Goal: Leave review/rating: Share an evaluation or opinion about a product, service, or content

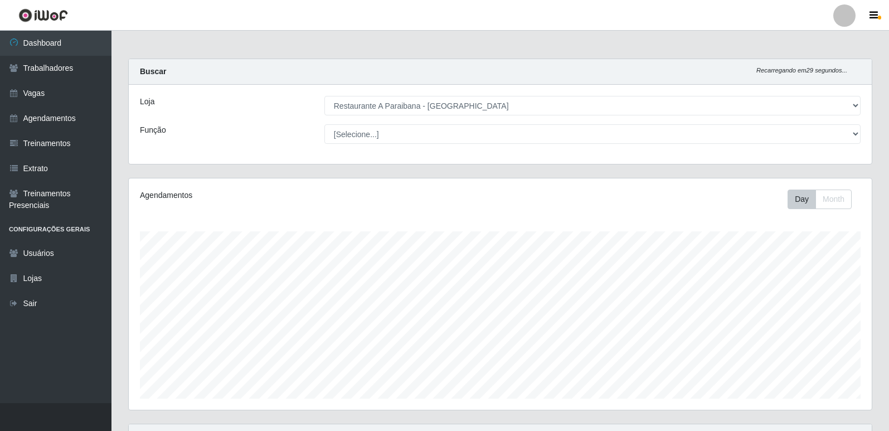
select select "342"
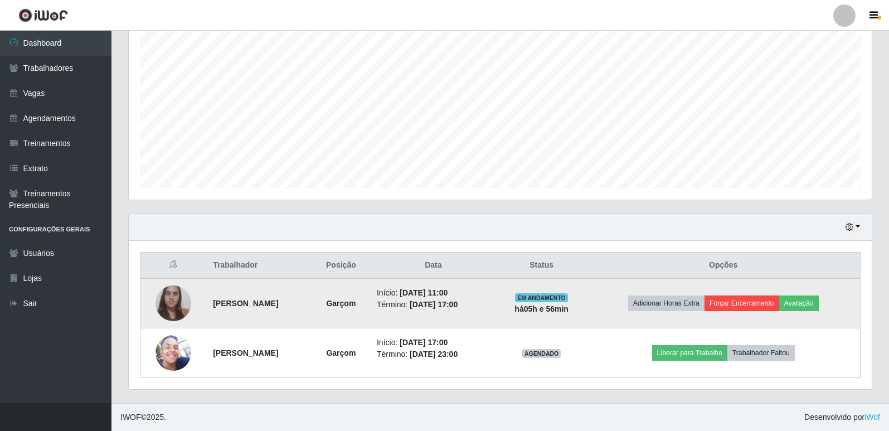
scroll to position [231, 743]
click at [807, 303] on button "Avaliação" at bounding box center [799, 303] width 40 height 16
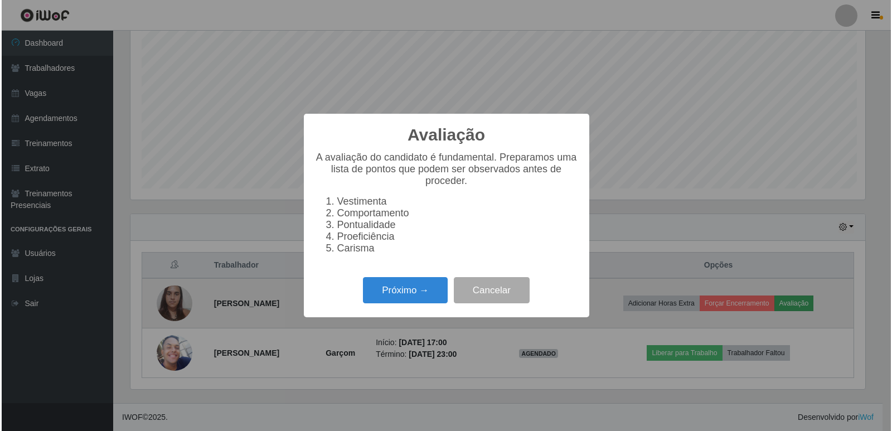
scroll to position [231, 738]
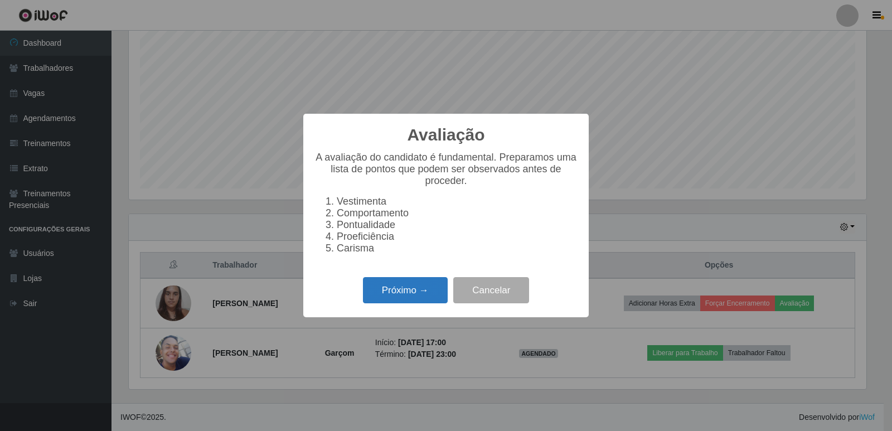
click at [417, 298] on button "Próximo →" at bounding box center [405, 290] width 85 height 26
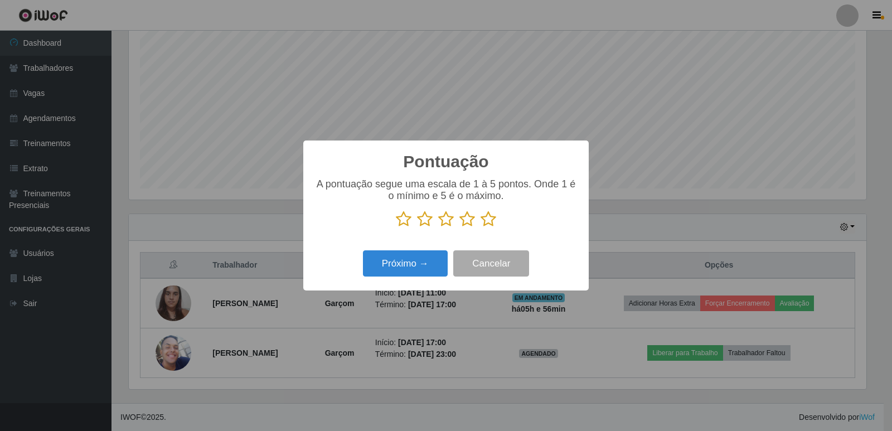
click at [483, 222] on icon at bounding box center [489, 219] width 16 height 17
click at [481, 227] on input "radio" at bounding box center [481, 227] width 0 height 0
click at [422, 265] on button "Próximo →" at bounding box center [405, 263] width 85 height 26
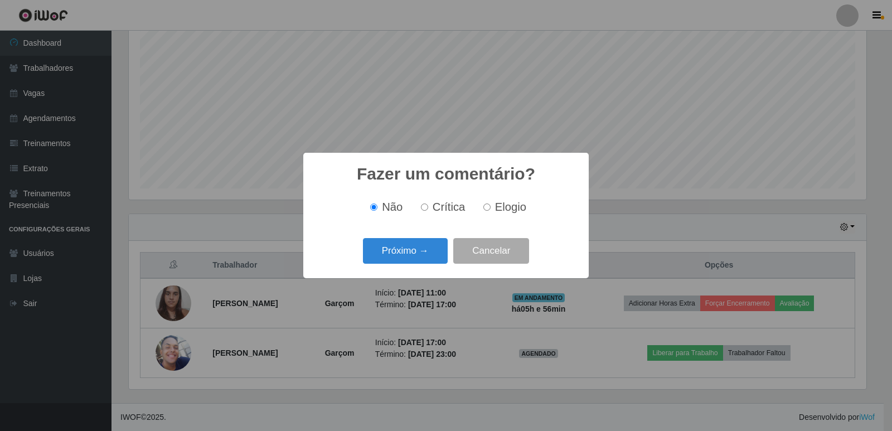
click at [484, 205] on input "Elogio" at bounding box center [486, 206] width 7 height 7
radio input "true"
click at [430, 254] on button "Próximo →" at bounding box center [405, 251] width 85 height 26
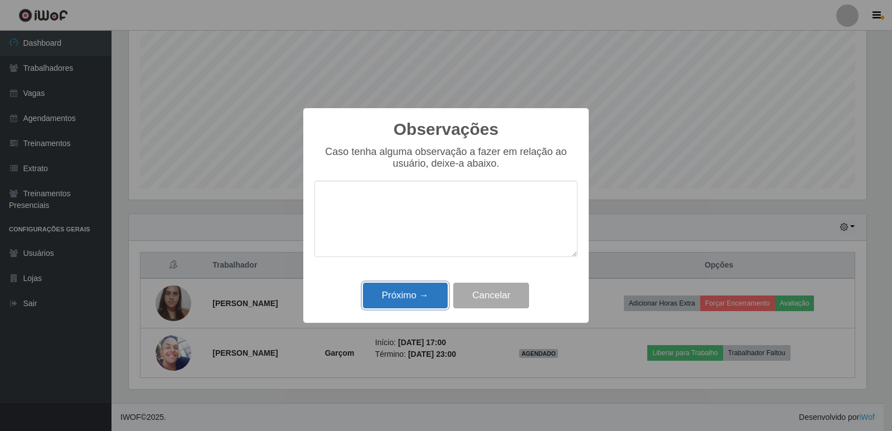
click at [422, 297] on button "Próximo →" at bounding box center [405, 296] width 85 height 26
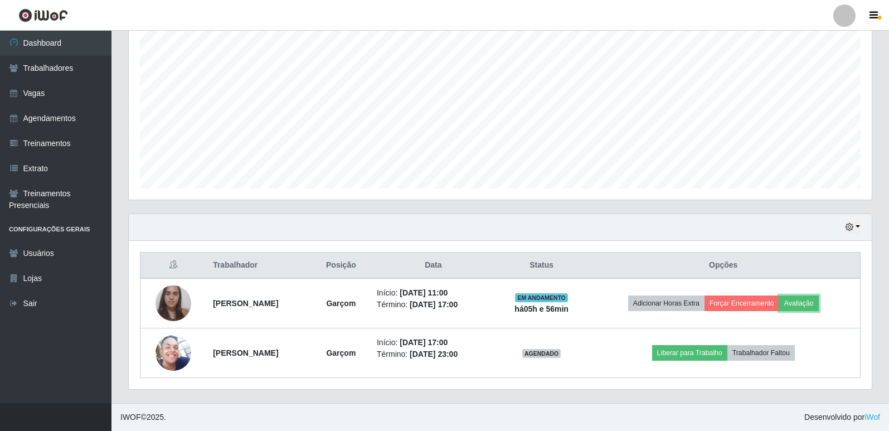
scroll to position [231, 743]
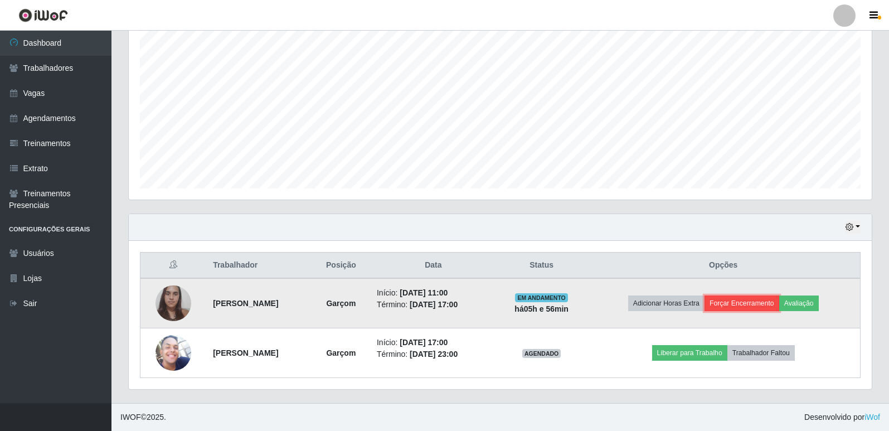
click at [752, 301] on button "Forçar Encerramento" at bounding box center [742, 303] width 75 height 16
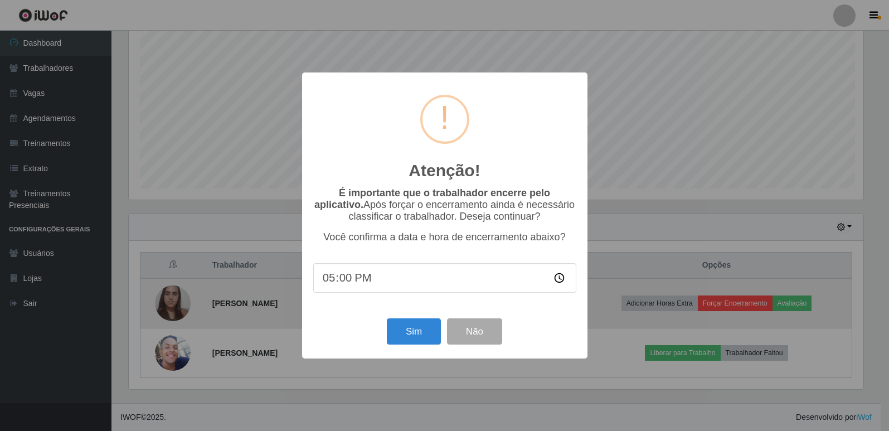
scroll to position [231, 738]
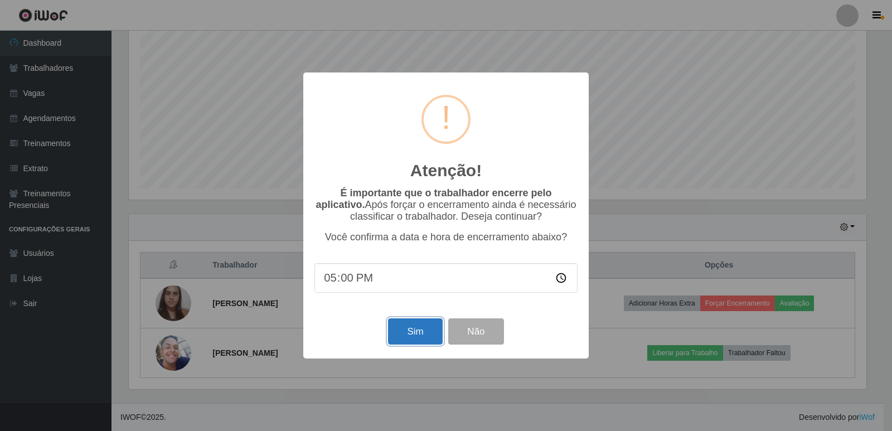
click at [420, 331] on button "Sim" at bounding box center [415, 331] width 54 height 26
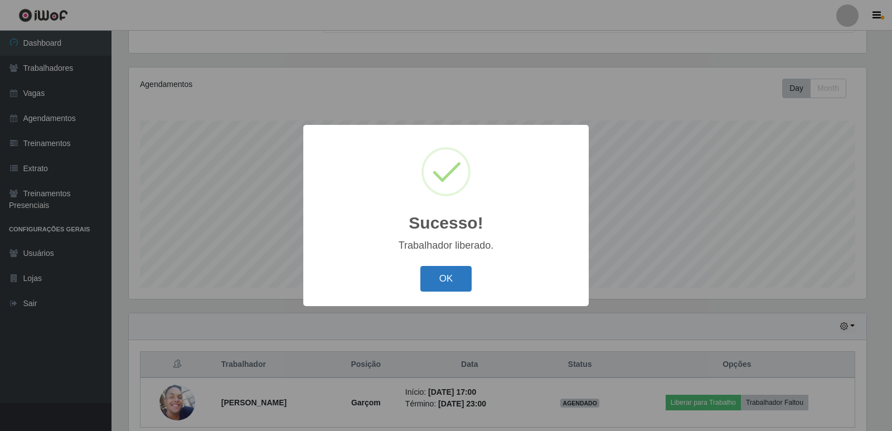
click at [463, 280] on button "OK" at bounding box center [446, 279] width 52 height 26
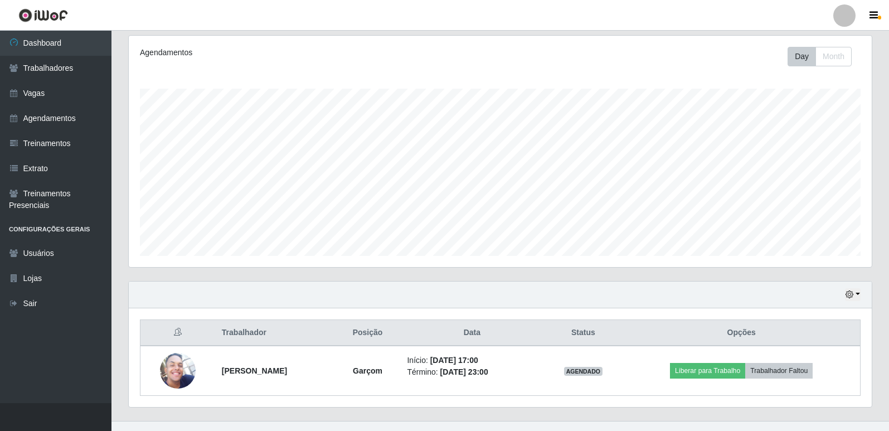
scroll to position [161, 0]
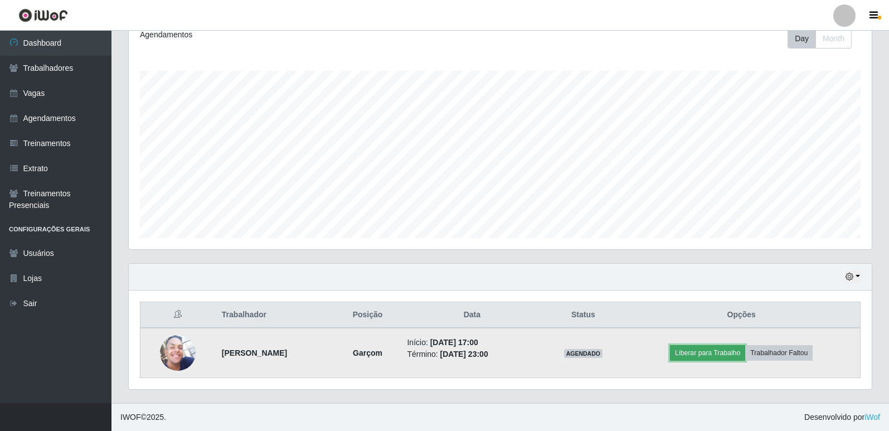
click at [719, 356] on button "Liberar para Trabalho" at bounding box center [707, 353] width 75 height 16
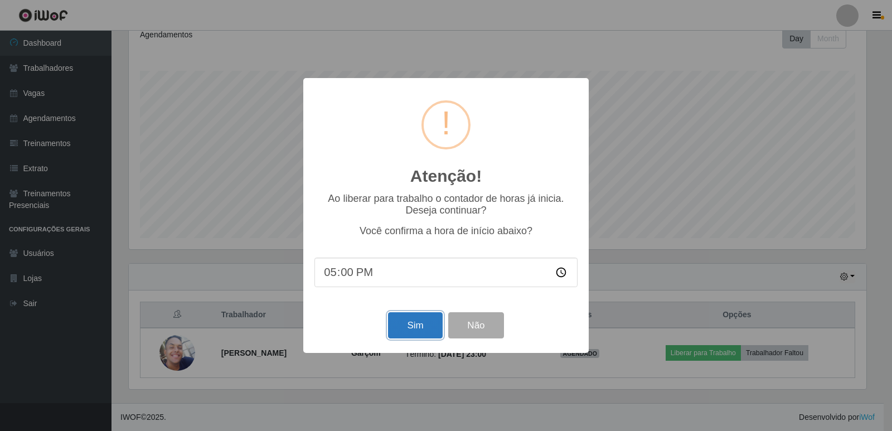
click at [422, 325] on button "Sim" at bounding box center [415, 325] width 54 height 26
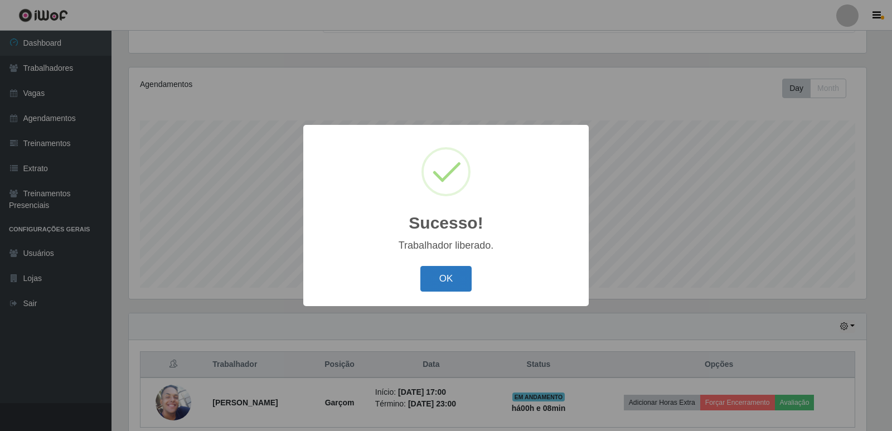
click at [453, 277] on button "OK" at bounding box center [446, 279] width 52 height 26
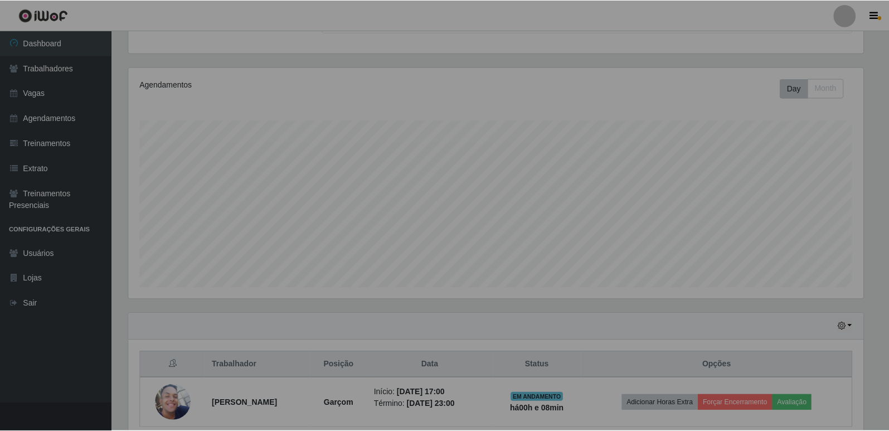
scroll to position [231, 743]
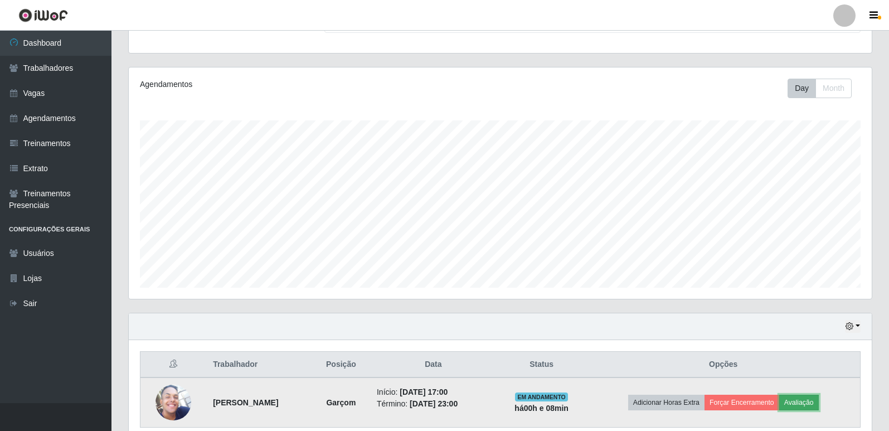
click at [798, 402] on button "Avaliação" at bounding box center [799, 403] width 40 height 16
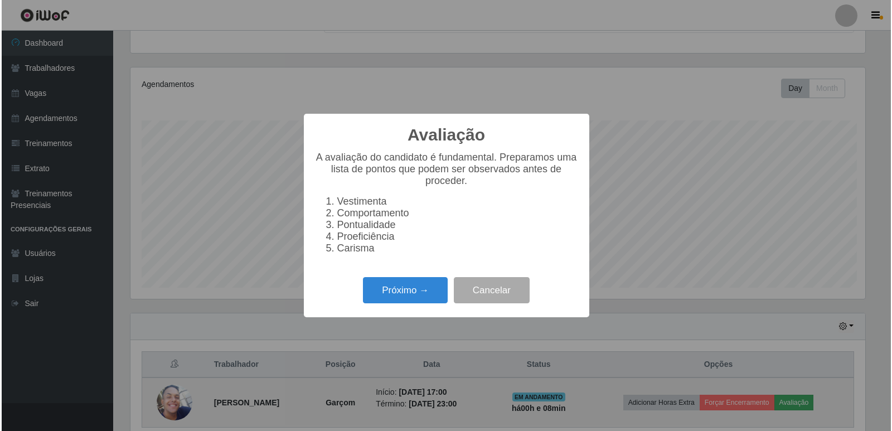
scroll to position [231, 738]
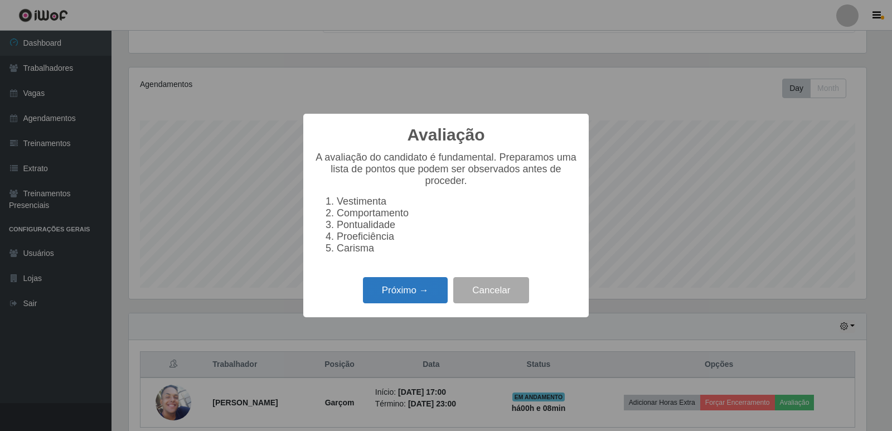
click at [414, 294] on button "Próximo →" at bounding box center [405, 290] width 85 height 26
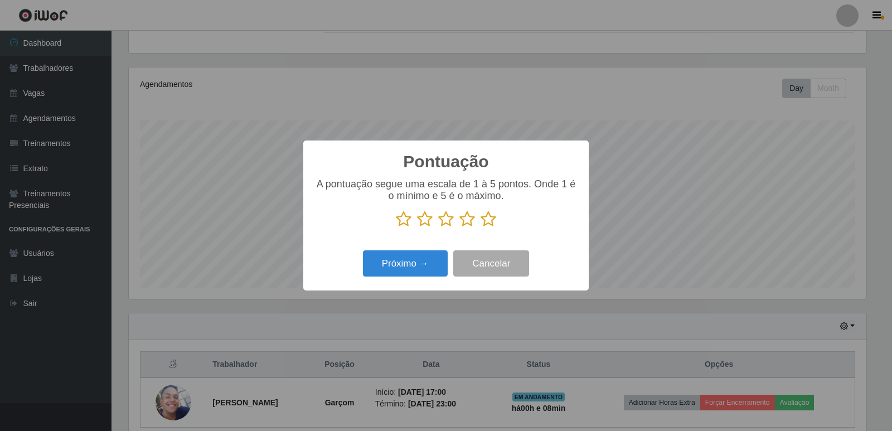
scroll to position [557229, 556723]
click at [485, 217] on icon at bounding box center [489, 219] width 16 height 17
click at [481, 227] on input "radio" at bounding box center [481, 227] width 0 height 0
click at [416, 263] on button "Próximo →" at bounding box center [405, 263] width 85 height 26
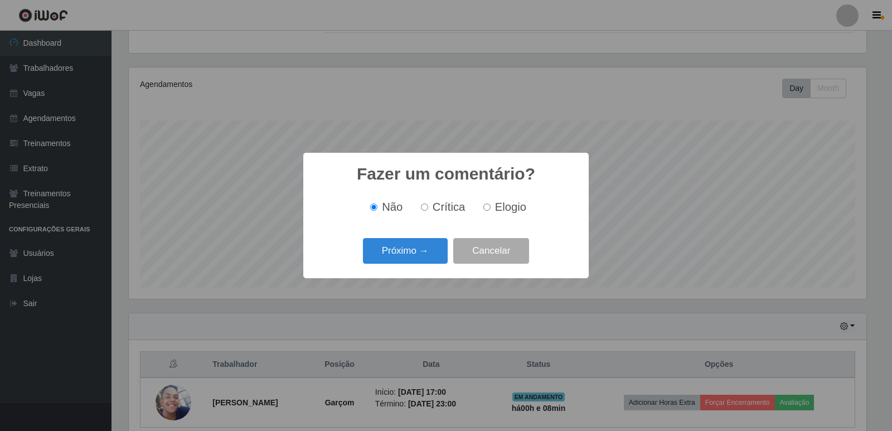
click at [488, 208] on input "Elogio" at bounding box center [486, 206] width 7 height 7
radio input "true"
click at [402, 259] on button "Próximo →" at bounding box center [405, 251] width 85 height 26
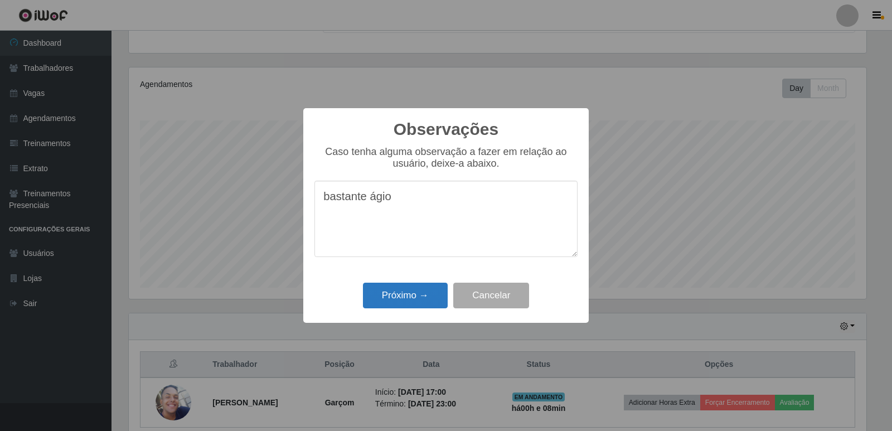
type textarea "bastante ágio"
click at [394, 300] on button "Próximo →" at bounding box center [405, 296] width 85 height 26
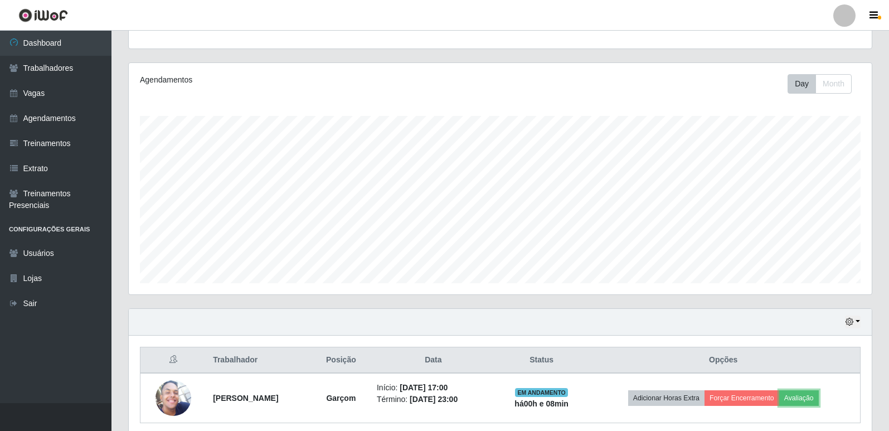
scroll to position [105, 0]
